Goal: Find specific page/section: Find specific page/section

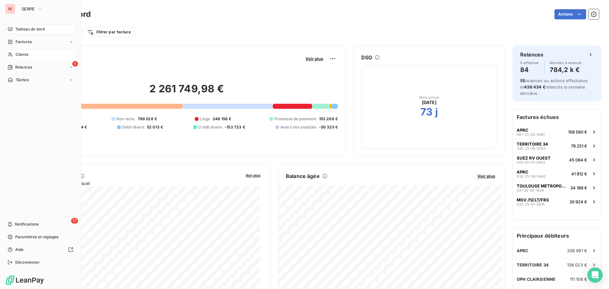
click at [13, 55] on div "Clients" at bounding box center [40, 54] width 71 height 10
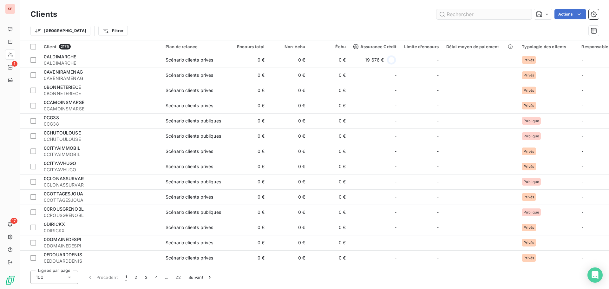
click at [481, 13] on input "text" at bounding box center [483, 14] width 95 height 10
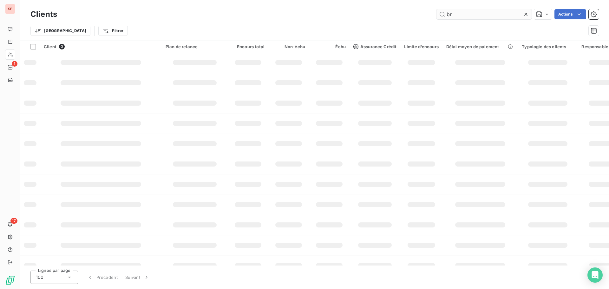
type input "b"
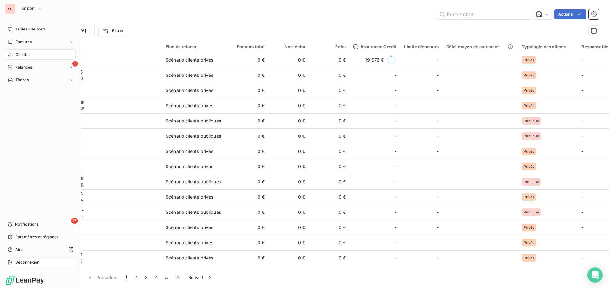
click at [23, 262] on span "Déconnexion" at bounding box center [27, 262] width 24 height 6
